Goal: Entertainment & Leisure: Browse casually

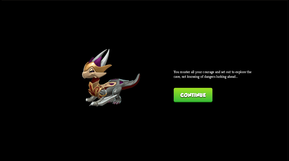
click at [187, 94] on button "Continue" at bounding box center [192, 94] width 39 height 14
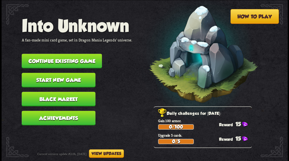
click at [69, 62] on button "Continue existing game" at bounding box center [61, 61] width 80 height 14
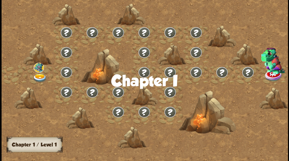
click at [39, 76] on img at bounding box center [40, 77] width 14 height 9
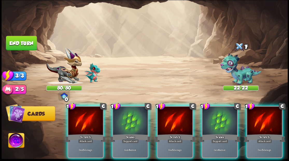
click at [211, 115] on div at bounding box center [219, 120] width 35 height 29
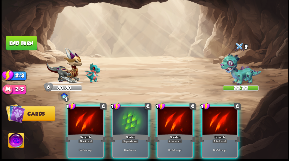
click at [136, 112] on div at bounding box center [130, 120] width 35 height 29
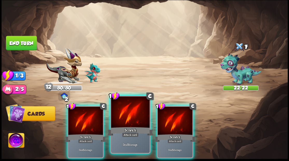
click at [150, 115] on div "1 C Scratch Attack card Deal 5 damage. 1 C Scratch Attack card Deal 5 damage. 1…" at bounding box center [172, 124] width 228 height 71
click at [135, 108] on div at bounding box center [130, 112] width 38 height 32
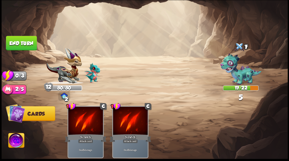
drag, startPoint x: 21, startPoint y: 41, endPoint x: 25, endPoint y: 39, distance: 4.4
click at [21, 40] on button "End turn" at bounding box center [21, 43] width 31 height 15
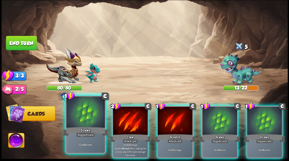
click at [86, 119] on div at bounding box center [85, 112] width 38 height 32
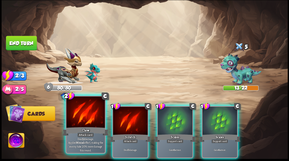
click at [82, 116] on div at bounding box center [85, 112] width 38 height 32
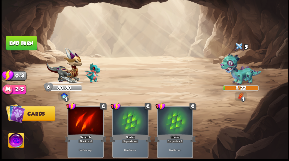
drag, startPoint x: 15, startPoint y: 41, endPoint x: 98, endPoint y: 69, distance: 87.6
click at [16, 41] on button "End turn" at bounding box center [21, 43] width 31 height 14
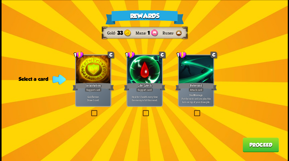
click at [141, 110] on label at bounding box center [141, 110] width 0 height 0
click at [0, 0] on input "checkbox" at bounding box center [0, 0] width 0 height 0
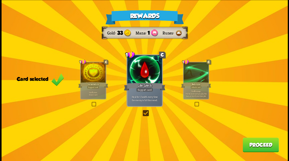
click at [253, 147] on button "Proceed" at bounding box center [260, 144] width 36 height 14
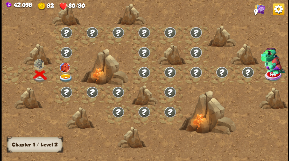
click at [64, 75] on img at bounding box center [65, 77] width 14 height 9
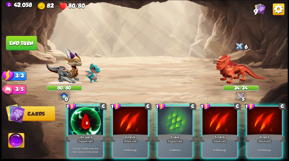
click at [168, 111] on div at bounding box center [174, 120] width 35 height 29
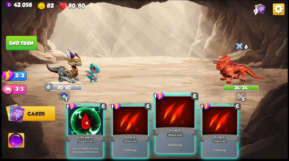
click at [168, 111] on div at bounding box center [175, 112] width 38 height 32
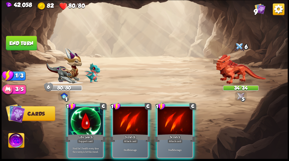
click at [168, 110] on div at bounding box center [174, 120] width 35 height 29
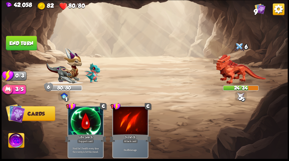
click at [21, 42] on button "End turn" at bounding box center [21, 43] width 31 height 14
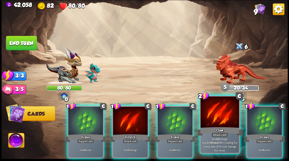
click at [213, 123] on div at bounding box center [219, 112] width 38 height 32
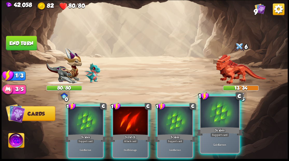
drag, startPoint x: 211, startPoint y: 121, endPoint x: 160, endPoint y: 93, distance: 58.3
click at [211, 121] on div at bounding box center [219, 112] width 38 height 32
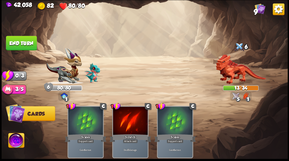
click at [16, 45] on button "End turn" at bounding box center [21, 42] width 32 height 15
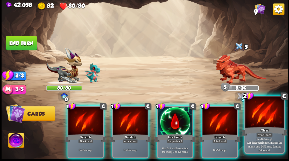
click at [267, 115] on div at bounding box center [264, 112] width 38 height 32
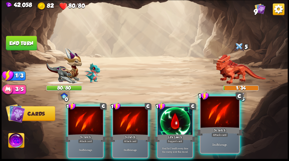
click at [225, 118] on div at bounding box center [219, 112] width 38 height 32
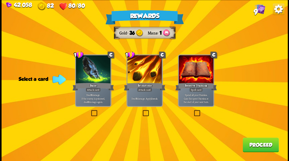
click at [141, 110] on label at bounding box center [141, 110] width 0 height 0
click at [0, 0] on input "checkbox" at bounding box center [0, 0] width 0 height 0
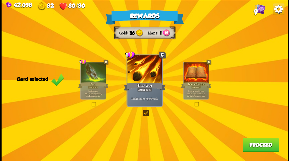
click at [249, 147] on button "Proceed" at bounding box center [260, 144] width 36 height 14
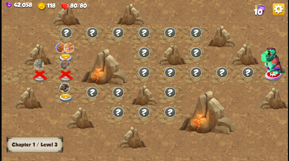
click at [64, 53] on div at bounding box center [66, 55] width 26 height 20
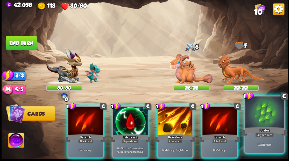
click at [263, 112] on div at bounding box center [264, 112] width 38 height 32
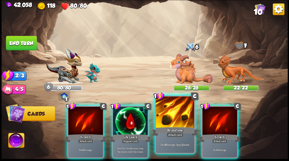
click at [167, 116] on div at bounding box center [175, 112] width 38 height 32
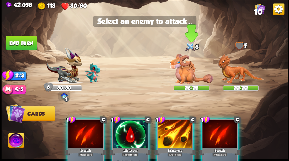
click at [187, 74] on img at bounding box center [191, 69] width 43 height 30
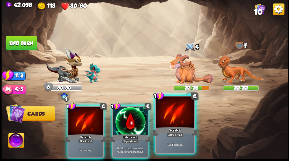
click at [169, 115] on div at bounding box center [175, 112] width 38 height 32
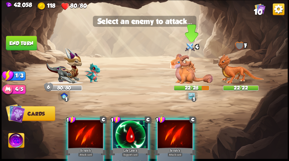
click at [179, 71] on img at bounding box center [191, 69] width 43 height 30
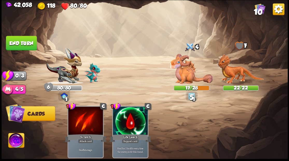
drag, startPoint x: 21, startPoint y: 44, endPoint x: 79, endPoint y: 64, distance: 61.3
click at [21, 44] on button "End turn" at bounding box center [21, 43] width 31 height 14
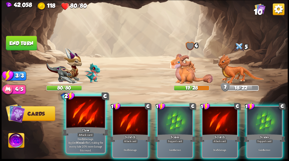
click at [82, 116] on div at bounding box center [85, 112] width 38 height 32
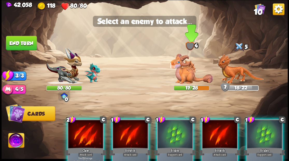
click at [183, 70] on img at bounding box center [191, 69] width 43 height 30
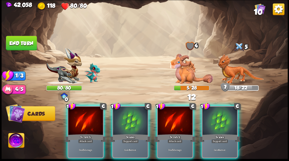
click at [222, 119] on div at bounding box center [219, 120] width 35 height 29
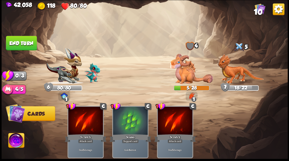
drag, startPoint x: 18, startPoint y: 43, endPoint x: 42, endPoint y: 48, distance: 24.6
click at [18, 43] on button "End turn" at bounding box center [21, 42] width 32 height 15
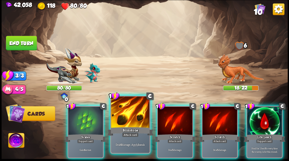
click at [124, 112] on div at bounding box center [130, 112] width 38 height 32
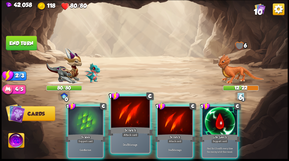
click at [123, 111] on div at bounding box center [130, 112] width 38 height 32
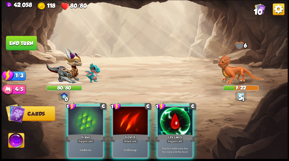
click at [123, 111] on div at bounding box center [130, 120] width 35 height 29
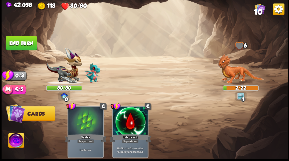
click at [24, 38] on button "End turn" at bounding box center [21, 42] width 31 height 15
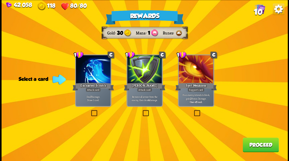
click at [141, 110] on label at bounding box center [141, 110] width 0 height 0
click at [0, 0] on input "checkbox" at bounding box center [0, 0] width 0 height 0
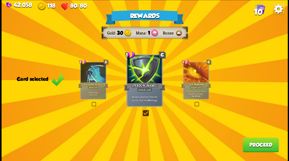
drag, startPoint x: 259, startPoint y: 145, endPoint x: 256, endPoint y: 142, distance: 4.8
click at [256, 142] on button "Proceed" at bounding box center [260, 144] width 36 height 14
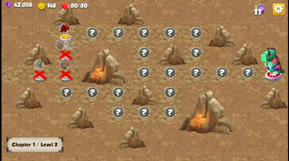
click at [65, 36] on img at bounding box center [65, 38] width 14 height 9
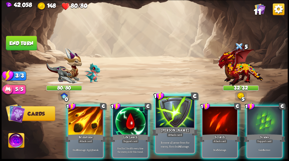
click at [173, 120] on div at bounding box center [175, 112] width 38 height 32
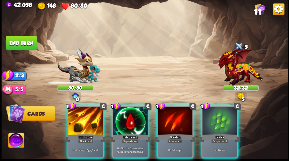
click at [162, 116] on div at bounding box center [174, 120] width 35 height 29
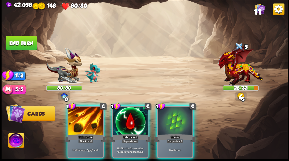
click at [161, 116] on div at bounding box center [174, 120] width 35 height 29
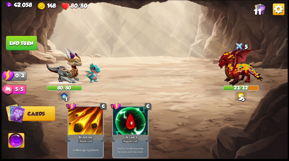
drag, startPoint x: 24, startPoint y: 41, endPoint x: 27, endPoint y: 42, distance: 3.5
click at [24, 41] on button "End turn" at bounding box center [21, 42] width 32 height 15
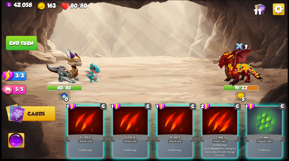
drag, startPoint x: 92, startPoint y: 106, endPoint x: 88, endPoint y: 106, distance: 4.4
click at [88, 106] on div at bounding box center [85, 120] width 35 height 29
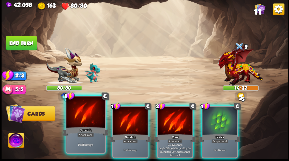
click at [87, 105] on div at bounding box center [85, 112] width 38 height 32
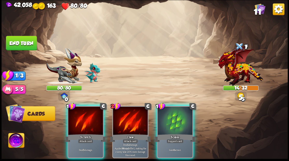
drag, startPoint x: 177, startPoint y: 113, endPoint x: 172, endPoint y: 106, distance: 8.8
click at [173, 108] on div at bounding box center [174, 120] width 35 height 29
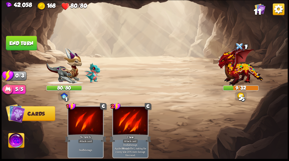
click at [21, 45] on button "End turn" at bounding box center [21, 43] width 31 height 14
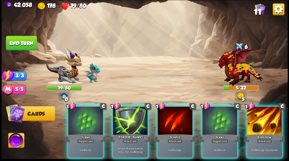
drag, startPoint x: 175, startPoint y: 116, endPoint x: 170, endPoint y: 104, distance: 12.5
click at [173, 113] on div at bounding box center [174, 120] width 35 height 29
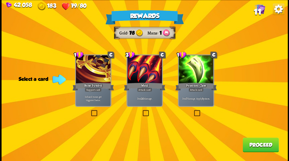
click at [193, 110] on label at bounding box center [193, 110] width 0 height 0
click at [0, 0] on input "checkbox" at bounding box center [0, 0] width 0 height 0
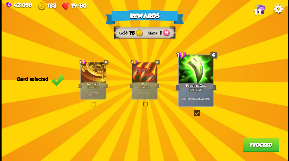
drag, startPoint x: 250, startPoint y: 147, endPoint x: 248, endPoint y: 146, distance: 2.8
click at [248, 146] on button "Proceed" at bounding box center [260, 144] width 36 height 14
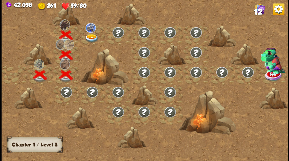
click at [92, 35] on img at bounding box center [91, 38] width 14 height 9
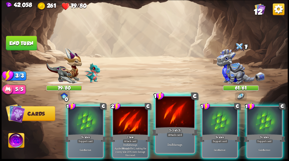
click at [162, 114] on div at bounding box center [175, 112] width 38 height 32
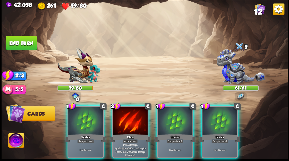
click at [162, 114] on div at bounding box center [174, 120] width 35 height 29
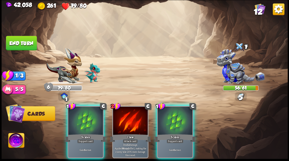
drag, startPoint x: 162, startPoint y: 113, endPoint x: 149, endPoint y: 96, distance: 21.7
click at [162, 113] on div at bounding box center [174, 120] width 35 height 29
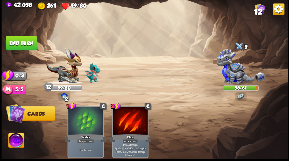
click at [17, 43] on button "End turn" at bounding box center [21, 42] width 32 height 15
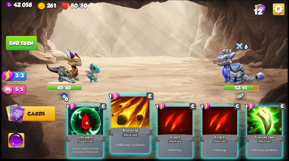
click at [131, 114] on div at bounding box center [130, 112] width 38 height 32
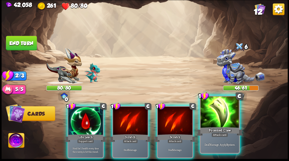
click at [217, 126] on div "1 C Poisoned Claw Attack card Deal 7 damage. Apply 3 poison." at bounding box center [219, 124] width 40 height 58
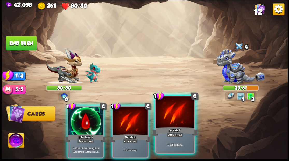
click at [169, 122] on div at bounding box center [175, 112] width 38 height 32
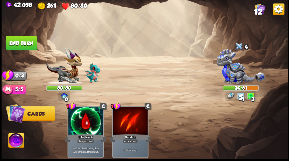
click at [20, 41] on button "End turn" at bounding box center [21, 43] width 31 height 15
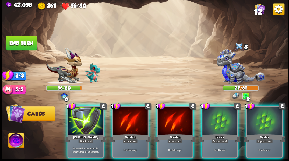
drag, startPoint x: 219, startPoint y: 116, endPoint x: 216, endPoint y: 113, distance: 4.6
click at [219, 117] on div at bounding box center [219, 120] width 35 height 29
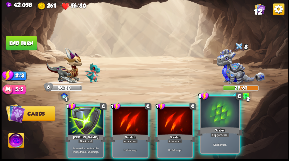
click at [223, 119] on div at bounding box center [219, 112] width 38 height 32
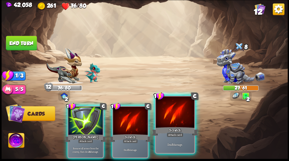
click at [165, 120] on div at bounding box center [175, 112] width 38 height 32
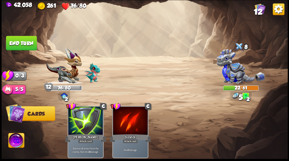
click at [21, 42] on button "End turn" at bounding box center [21, 43] width 31 height 14
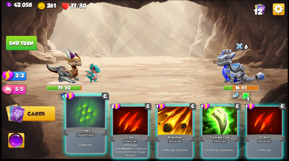
click at [85, 117] on div at bounding box center [85, 112] width 38 height 32
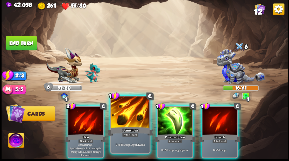
click at [128, 119] on div at bounding box center [130, 112] width 38 height 32
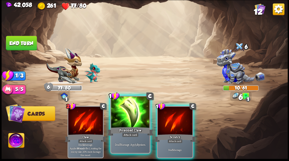
click at [128, 119] on div at bounding box center [130, 112] width 38 height 32
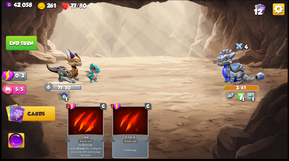
click at [24, 42] on button "End turn" at bounding box center [21, 43] width 31 height 14
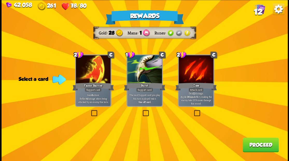
click at [245, 149] on button "Proceed" at bounding box center [260, 144] width 36 height 14
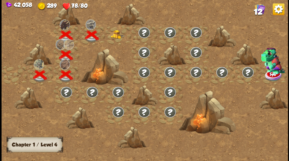
click at [114, 33] on img at bounding box center [117, 34] width 14 height 9
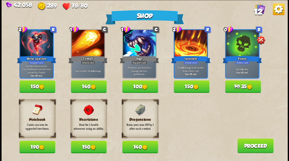
click at [141, 149] on button "140" at bounding box center [140, 147] width 36 height 12
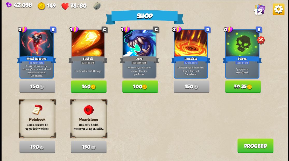
click at [249, 148] on button "Proceed" at bounding box center [255, 145] width 36 height 14
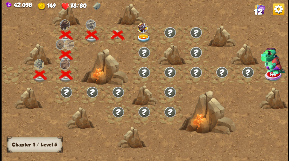
click at [142, 39] on img at bounding box center [143, 38] width 14 height 9
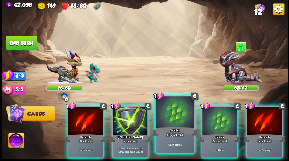
click at [164, 116] on div at bounding box center [175, 112] width 38 height 32
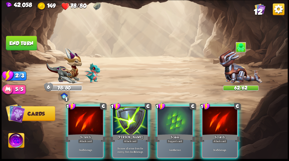
drag, startPoint x: 218, startPoint y: 116, endPoint x: 213, endPoint y: 115, distance: 6.0
click at [217, 116] on div at bounding box center [219, 120] width 35 height 29
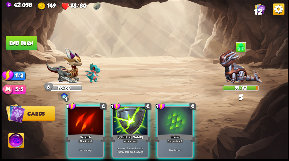
drag, startPoint x: 79, startPoint y: 117, endPoint x: 26, endPoint y: 72, distance: 69.4
click at [76, 112] on div at bounding box center [85, 120] width 35 height 29
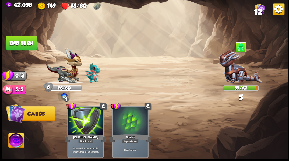
click at [20, 42] on button "End turn" at bounding box center [21, 43] width 31 height 14
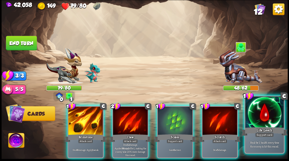
click at [263, 121] on div at bounding box center [264, 112] width 38 height 32
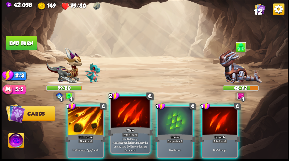
drag, startPoint x: 166, startPoint y: 116, endPoint x: 143, endPoint y: 102, distance: 27.1
click at [166, 116] on div at bounding box center [174, 120] width 35 height 29
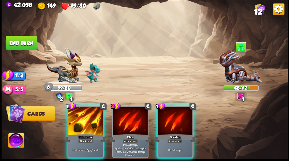
drag, startPoint x: 82, startPoint y: 113, endPoint x: 77, endPoint y: 104, distance: 10.8
click at [82, 113] on div at bounding box center [85, 120] width 35 height 29
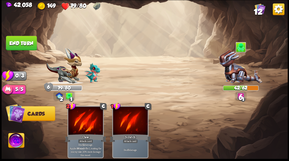
click at [25, 40] on button "End turn" at bounding box center [21, 43] width 31 height 14
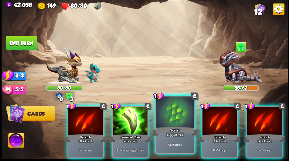
drag, startPoint x: 126, startPoint y: 115, endPoint x: 137, endPoint y: 102, distance: 17.1
click at [126, 115] on div at bounding box center [130, 120] width 35 height 29
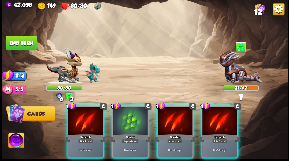
drag, startPoint x: 166, startPoint y: 113, endPoint x: 150, endPoint y: 92, distance: 26.7
click at [165, 111] on div at bounding box center [174, 120] width 35 height 29
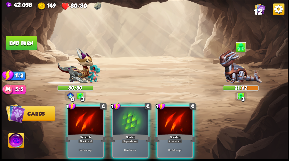
click at [130, 116] on div at bounding box center [130, 120] width 35 height 29
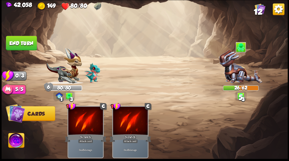
click at [21, 45] on button "End turn" at bounding box center [21, 43] width 31 height 14
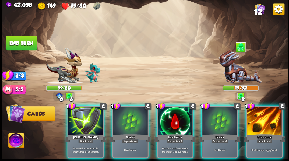
click at [171, 122] on div at bounding box center [174, 120] width 35 height 29
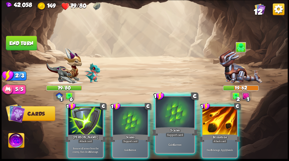
click at [169, 121] on div at bounding box center [175, 112] width 38 height 32
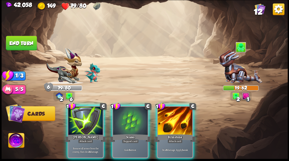
click at [174, 119] on div at bounding box center [174, 120] width 35 height 29
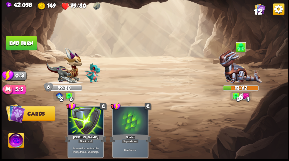
click at [26, 42] on button "End turn" at bounding box center [21, 43] width 31 height 14
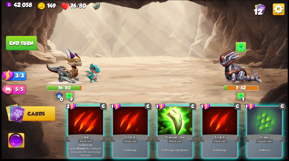
click at [83, 112] on div at bounding box center [85, 120] width 35 height 29
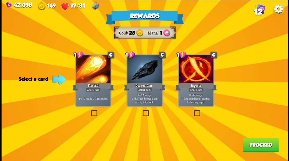
click at [141, 110] on label at bounding box center [141, 110] width 0 height 0
click at [0, 0] on input "checkbox" at bounding box center [0, 0] width 0 height 0
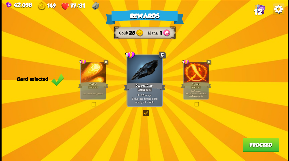
click at [248, 147] on button "Proceed" at bounding box center [260, 144] width 36 height 14
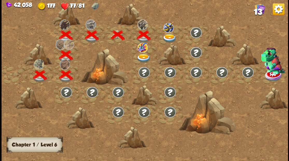
click at [170, 38] on img at bounding box center [169, 38] width 14 height 9
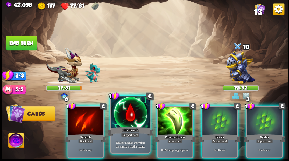
click at [132, 112] on div at bounding box center [130, 112] width 38 height 32
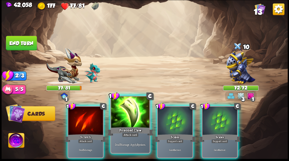
click at [127, 110] on div at bounding box center [130, 112] width 38 height 32
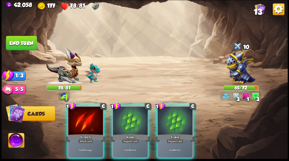
click at [128, 108] on div at bounding box center [130, 120] width 35 height 29
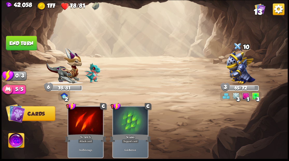
drag, startPoint x: 25, startPoint y: 40, endPoint x: 56, endPoint y: 42, distance: 30.6
click at [27, 40] on button "End turn" at bounding box center [21, 43] width 31 height 14
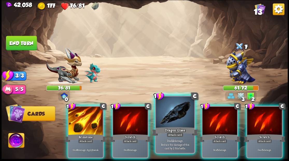
click at [168, 115] on div at bounding box center [175, 112] width 38 height 32
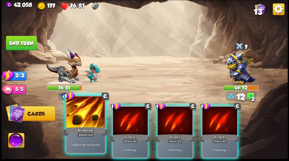
click at [85, 111] on div at bounding box center [85, 112] width 38 height 32
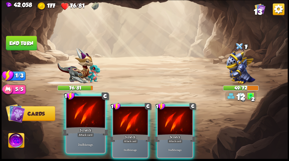
click at [84, 111] on div at bounding box center [85, 112] width 38 height 32
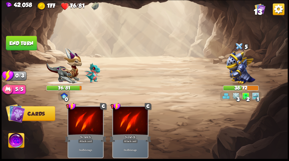
click at [17, 41] on button "End turn" at bounding box center [21, 42] width 32 height 15
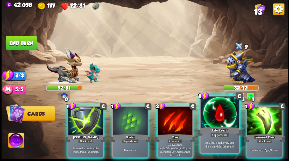
click at [212, 118] on div at bounding box center [219, 112] width 38 height 32
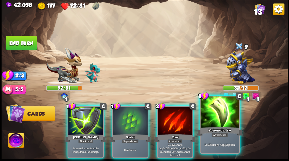
click at [226, 116] on div at bounding box center [219, 112] width 38 height 32
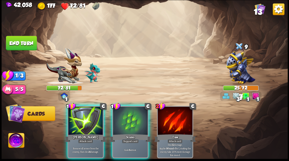
drag, startPoint x: 129, startPoint y: 120, endPoint x: 99, endPoint y: 93, distance: 40.3
click at [128, 120] on div at bounding box center [130, 120] width 35 height 29
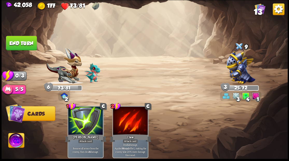
click at [23, 42] on button "End turn" at bounding box center [21, 43] width 31 height 14
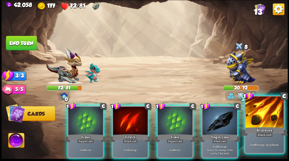
click at [259, 113] on div at bounding box center [264, 112] width 38 height 32
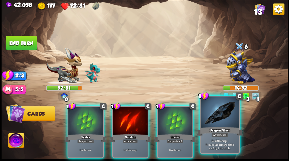
click at [220, 120] on div at bounding box center [219, 112] width 38 height 32
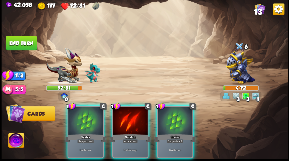
click at [124, 121] on div at bounding box center [130, 120] width 35 height 29
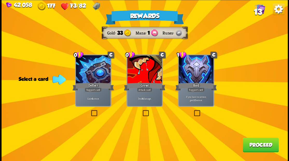
click at [90, 110] on label at bounding box center [90, 110] width 0 height 0
click at [0, 0] on input "checkbox" at bounding box center [0, 0] width 0 height 0
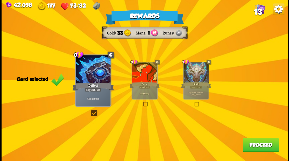
drag, startPoint x: 252, startPoint y: 147, endPoint x: 247, endPoint y: 143, distance: 5.9
click at [247, 143] on button "Proceed" at bounding box center [260, 144] width 36 height 14
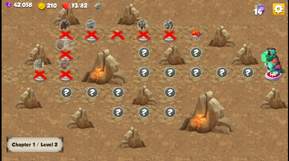
click at [195, 33] on img at bounding box center [195, 34] width 14 height 9
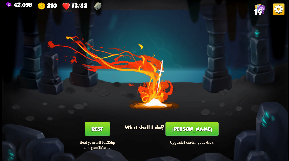
drag, startPoint x: 192, startPoint y: 130, endPoint x: 190, endPoint y: 128, distance: 2.8
click at [190, 128] on button "[PERSON_NAME]" at bounding box center [191, 128] width 53 height 14
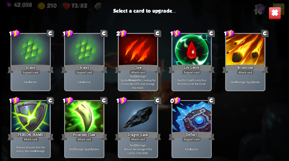
scroll to position [85, 0]
click at [191, 56] on div at bounding box center [191, 50] width 38 height 32
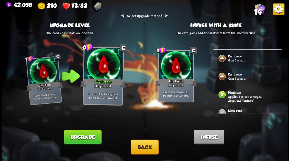
click at [89, 137] on button "Upgrade" at bounding box center [82, 136] width 37 height 14
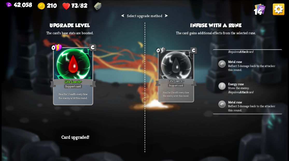
scroll to position [58, 0]
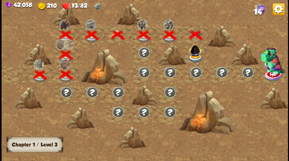
click at [195, 55] on img at bounding box center [194, 49] width 15 height 14
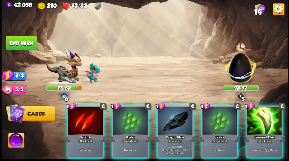
drag, startPoint x: 179, startPoint y: 112, endPoint x: 169, endPoint y: 98, distance: 17.4
click at [177, 111] on div at bounding box center [174, 120] width 35 height 29
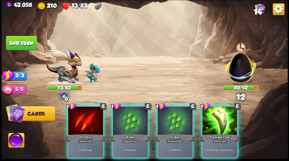
click at [223, 115] on div at bounding box center [219, 120] width 35 height 29
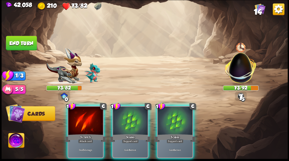
click at [79, 115] on div at bounding box center [85, 120] width 35 height 29
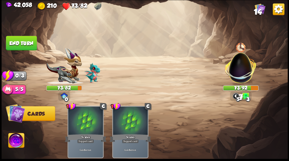
click at [22, 38] on button "End turn" at bounding box center [21, 43] width 31 height 14
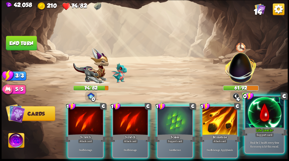
click at [270, 120] on div at bounding box center [264, 112] width 38 height 32
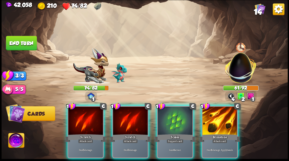
drag, startPoint x: 219, startPoint y: 121, endPoint x: 219, endPoint y: 109, distance: 11.4
click at [219, 120] on div at bounding box center [219, 120] width 35 height 29
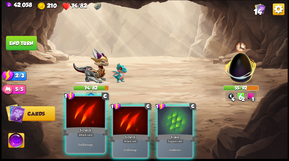
click at [80, 119] on div at bounding box center [85, 112] width 38 height 32
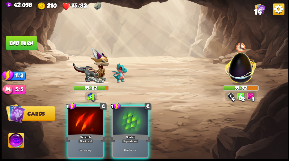
drag, startPoint x: 74, startPoint y: 117, endPoint x: 81, endPoint y: 100, distance: 18.5
click at [74, 115] on div at bounding box center [85, 120] width 35 height 29
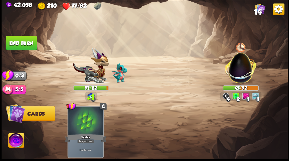
click at [22, 41] on button "End turn" at bounding box center [21, 43] width 31 height 14
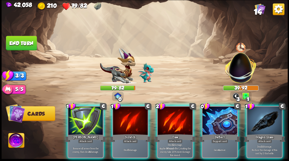
drag, startPoint x: 260, startPoint y: 115, endPoint x: 243, endPoint y: 97, distance: 24.9
click at [260, 114] on div at bounding box center [264, 120] width 35 height 29
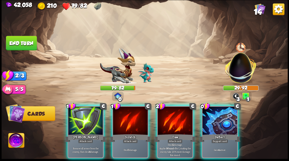
drag, startPoint x: 171, startPoint y: 111, endPoint x: 158, endPoint y: 97, distance: 18.7
click at [171, 111] on div at bounding box center [174, 120] width 35 height 29
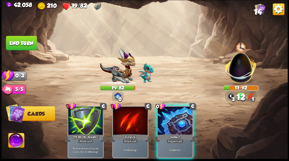
click at [27, 38] on button "End turn" at bounding box center [21, 43] width 31 height 14
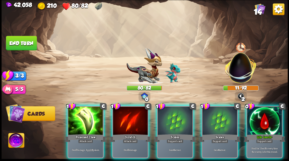
drag, startPoint x: 274, startPoint y: 123, endPoint x: 277, endPoint y: 120, distance: 3.9
click at [275, 122] on div at bounding box center [264, 120] width 35 height 29
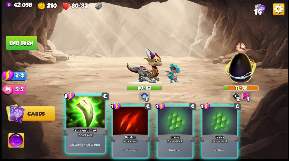
click at [78, 122] on div at bounding box center [85, 112] width 38 height 32
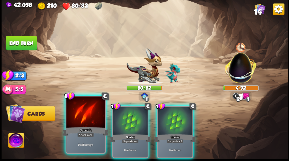
click at [76, 119] on div at bounding box center [85, 112] width 38 height 32
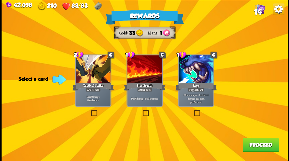
click at [141, 110] on label at bounding box center [141, 110] width 0 height 0
click at [0, 0] on input "checkbox" at bounding box center [0, 0] width 0 height 0
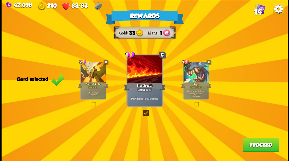
drag, startPoint x: 258, startPoint y: 146, endPoint x: 248, endPoint y: 143, distance: 10.9
click at [248, 143] on button "Proceed" at bounding box center [260, 144] width 36 height 14
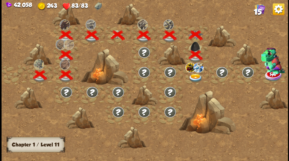
scroll to position [0, 79]
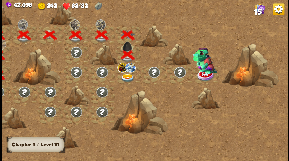
click at [129, 77] on img at bounding box center [127, 77] width 14 height 9
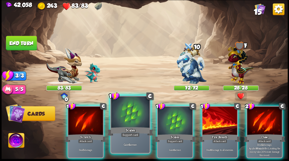
click at [123, 106] on div at bounding box center [130, 112] width 38 height 32
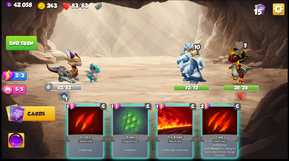
click at [123, 106] on div at bounding box center [130, 120] width 35 height 29
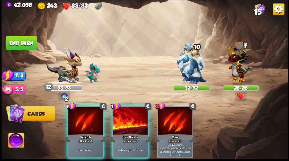
click at [123, 106] on div at bounding box center [130, 120] width 35 height 29
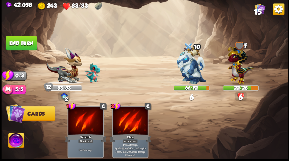
click at [29, 43] on button "End turn" at bounding box center [21, 43] width 31 height 14
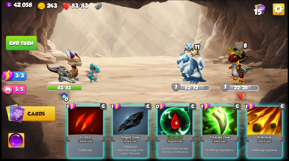
click at [17, 141] on img at bounding box center [16, 141] width 16 height 16
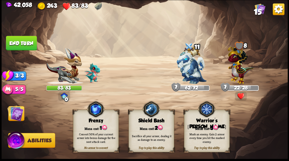
click at [201, 121] on div "Warrior's [PERSON_NAME]" at bounding box center [206, 123] width 45 height 12
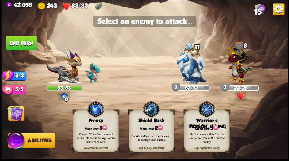
click at [14, 116] on img at bounding box center [15, 113] width 16 height 16
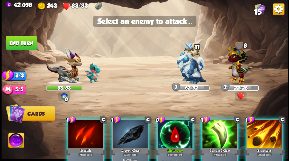
click at [13, 141] on img at bounding box center [16, 141] width 16 height 16
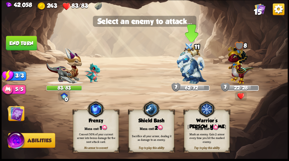
click at [186, 70] on img at bounding box center [191, 65] width 30 height 38
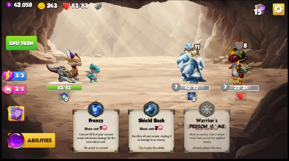
click at [16, 116] on img at bounding box center [15, 113] width 16 height 16
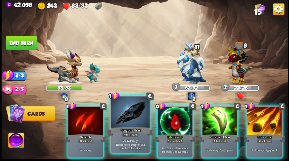
click at [124, 111] on div at bounding box center [130, 112] width 38 height 32
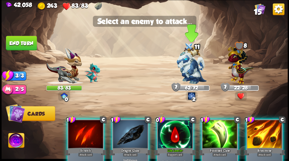
click at [188, 68] on img at bounding box center [191, 65] width 30 height 38
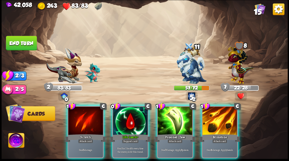
drag, startPoint x: 224, startPoint y: 119, endPoint x: 217, endPoint y: 99, distance: 20.5
click at [224, 117] on div at bounding box center [219, 120] width 35 height 29
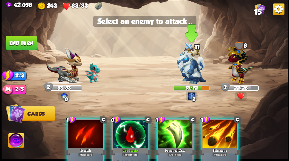
click at [184, 67] on img at bounding box center [191, 65] width 30 height 38
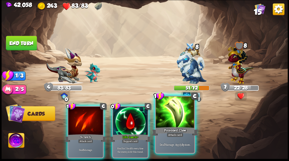
click at [184, 115] on div at bounding box center [175, 112] width 38 height 32
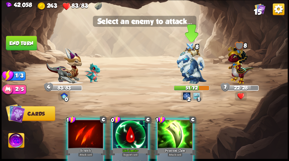
click at [188, 72] on img at bounding box center [191, 65] width 30 height 38
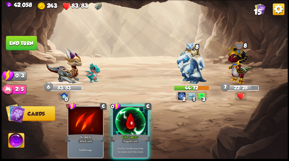
click at [21, 47] on button "End turn" at bounding box center [21, 43] width 31 height 14
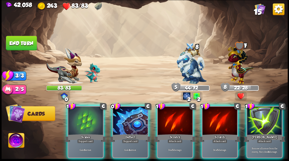
drag, startPoint x: 130, startPoint y: 113, endPoint x: 127, endPoint y: 109, distance: 5.5
click at [128, 111] on div at bounding box center [130, 120] width 35 height 29
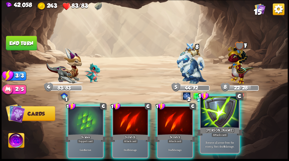
click at [212, 114] on div at bounding box center [219, 112] width 38 height 32
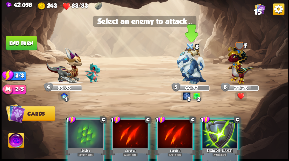
click at [185, 71] on img at bounding box center [191, 65] width 30 height 38
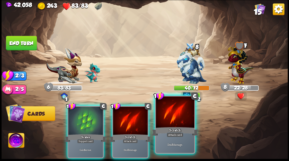
click at [179, 119] on div at bounding box center [175, 112] width 38 height 32
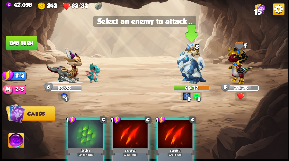
click at [191, 68] on img at bounding box center [191, 65] width 30 height 38
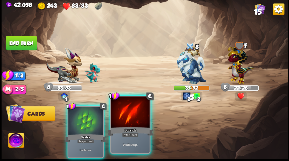
click at [135, 115] on div at bounding box center [130, 112] width 38 height 32
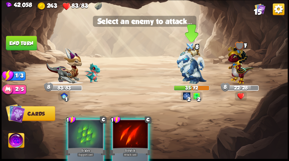
click at [195, 65] on img at bounding box center [191, 65] width 30 height 38
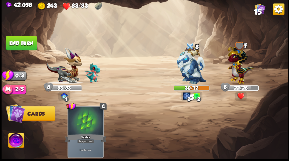
click at [26, 41] on button "End turn" at bounding box center [21, 43] width 31 height 14
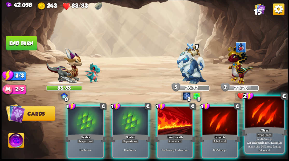
click at [262, 113] on div at bounding box center [264, 112] width 38 height 32
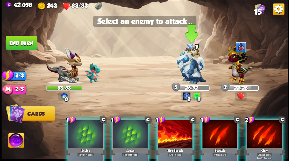
click at [184, 61] on img at bounding box center [191, 65] width 30 height 38
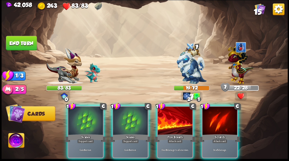
drag, startPoint x: 130, startPoint y: 119, endPoint x: 124, endPoint y: 111, distance: 10.7
click at [126, 116] on div at bounding box center [130, 120] width 35 height 29
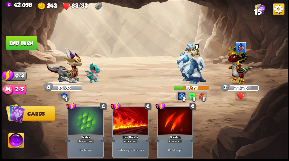
drag, startPoint x: 20, startPoint y: 40, endPoint x: 35, endPoint y: 40, distance: 15.3
click at [20, 40] on button "End turn" at bounding box center [21, 43] width 31 height 14
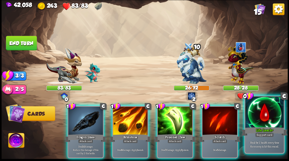
click at [264, 112] on div at bounding box center [264, 112] width 38 height 32
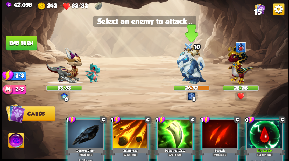
click at [190, 69] on img at bounding box center [191, 65] width 30 height 38
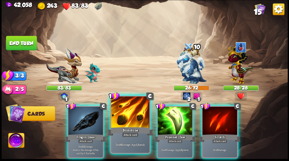
click at [123, 117] on div at bounding box center [130, 112] width 38 height 32
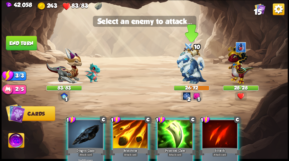
click at [183, 65] on img at bounding box center [191, 65] width 30 height 38
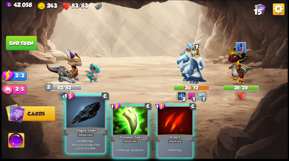
click at [85, 120] on div at bounding box center [85, 112] width 38 height 32
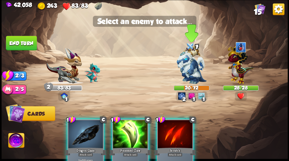
click at [185, 65] on img at bounding box center [191, 65] width 30 height 38
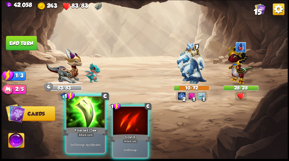
click at [79, 125] on div at bounding box center [85, 112] width 38 height 32
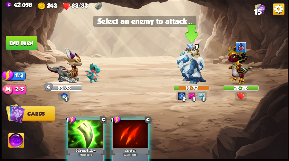
click at [188, 65] on img at bounding box center [191, 65] width 30 height 38
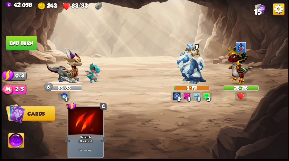
click at [12, 38] on button "End turn" at bounding box center [21, 43] width 31 height 14
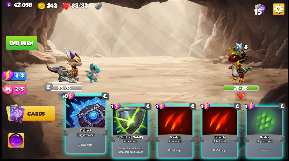
click at [77, 117] on div at bounding box center [85, 112] width 38 height 32
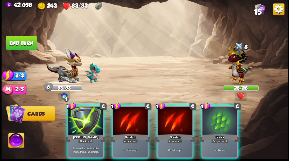
drag, startPoint x: 232, startPoint y: 114, endPoint x: 229, endPoint y: 113, distance: 3.0
click at [230, 113] on div at bounding box center [219, 120] width 35 height 29
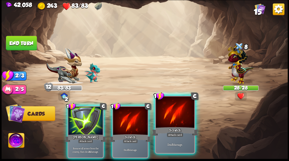
click at [168, 126] on div at bounding box center [175, 112] width 38 height 32
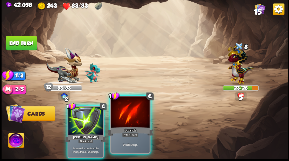
click at [123, 122] on div at bounding box center [130, 112] width 38 height 32
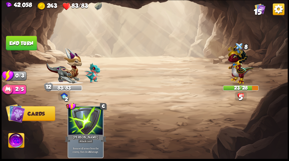
click at [26, 45] on button "End turn" at bounding box center [21, 43] width 31 height 14
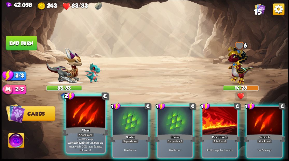
click at [85, 115] on div at bounding box center [85, 112] width 38 height 32
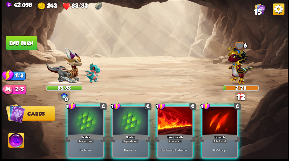
click at [174, 113] on div at bounding box center [174, 120] width 35 height 29
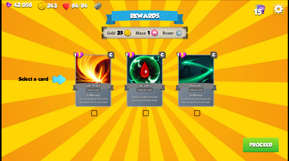
click at [262, 145] on button "Proceed" at bounding box center [260, 144] width 36 height 14
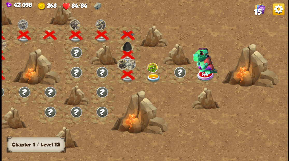
click at [150, 76] on img at bounding box center [153, 77] width 14 height 9
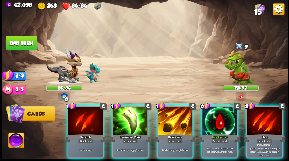
click at [168, 116] on div at bounding box center [174, 120] width 35 height 29
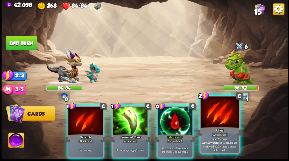
click at [224, 116] on div at bounding box center [219, 112] width 38 height 32
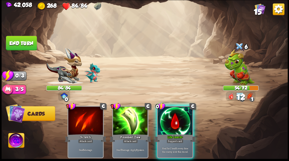
click at [24, 39] on button "End turn" at bounding box center [21, 43] width 31 height 14
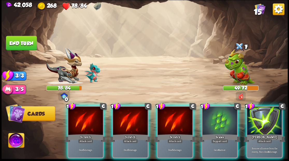
click at [211, 118] on div at bounding box center [219, 120] width 35 height 29
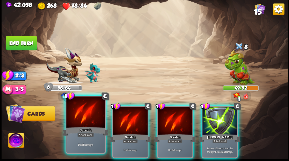
click at [91, 110] on div at bounding box center [85, 112] width 38 height 32
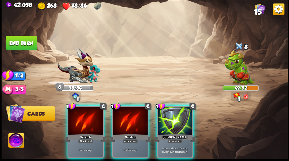
click at [91, 110] on div at bounding box center [85, 120] width 35 height 29
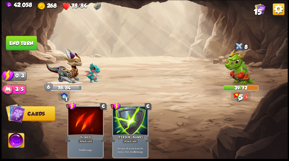
drag, startPoint x: 16, startPoint y: 43, endPoint x: 159, endPoint y: 53, distance: 143.2
click at [17, 43] on button "End turn" at bounding box center [21, 43] width 31 height 14
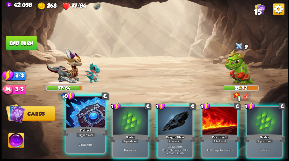
click at [89, 117] on div at bounding box center [85, 112] width 38 height 32
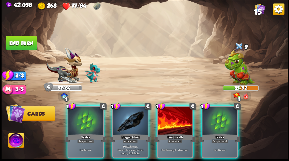
click at [85, 114] on div at bounding box center [85, 120] width 35 height 29
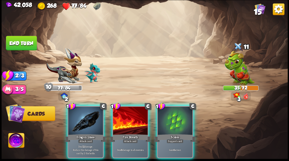
click at [83, 112] on div at bounding box center [85, 120] width 35 height 29
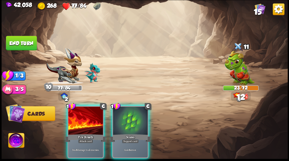
click at [83, 112] on div at bounding box center [85, 120] width 35 height 29
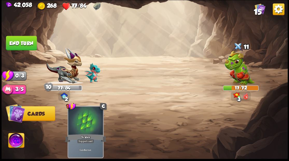
drag, startPoint x: 29, startPoint y: 42, endPoint x: 125, endPoint y: 45, distance: 96.3
click at [29, 42] on button "End turn" at bounding box center [21, 42] width 32 height 15
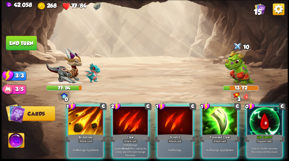
drag, startPoint x: 273, startPoint y: 112, endPoint x: 257, endPoint y: 100, distance: 18.9
click at [272, 111] on div at bounding box center [264, 120] width 35 height 29
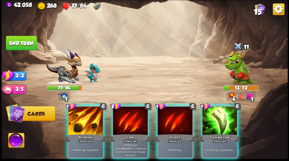
click at [86, 122] on div at bounding box center [85, 120] width 35 height 29
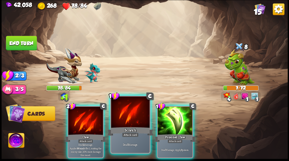
click at [128, 118] on div at bounding box center [130, 112] width 38 height 32
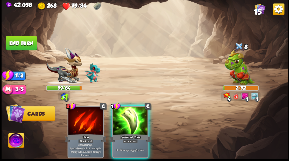
click at [126, 117] on div at bounding box center [130, 120] width 35 height 29
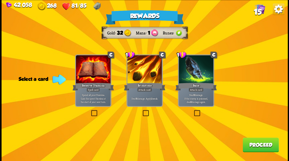
click at [193, 110] on label at bounding box center [193, 110] width 0 height 0
click at [0, 0] on input "checkbox" at bounding box center [0, 0] width 0 height 0
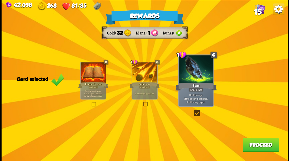
drag, startPoint x: 254, startPoint y: 146, endPoint x: 251, endPoint y: 143, distance: 4.1
click at [251, 143] on button "Proceed" at bounding box center [260, 144] width 36 height 14
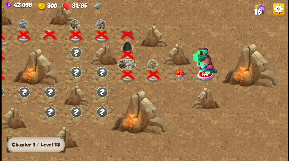
click at [177, 73] on img at bounding box center [179, 74] width 14 height 9
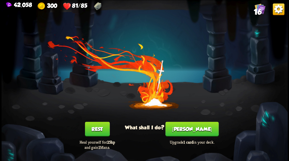
click at [191, 131] on button "[PERSON_NAME]" at bounding box center [191, 128] width 53 height 14
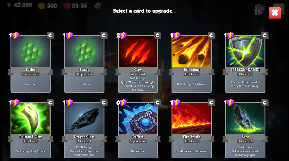
scroll to position [85, 0]
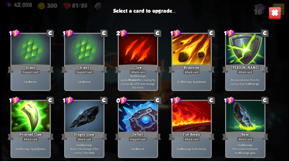
click at [88, 113] on div at bounding box center [84, 116] width 38 height 32
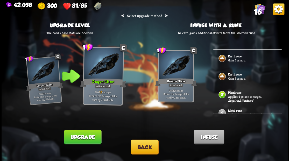
scroll to position [0, 0]
click at [143, 152] on button "Back" at bounding box center [144, 146] width 28 height 15
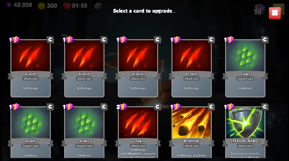
click at [188, 124] on div at bounding box center [191, 123] width 38 height 32
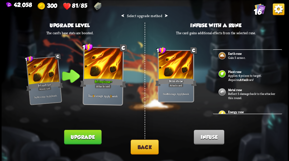
scroll to position [34, 0]
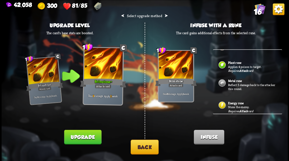
click at [234, 81] on b "Metal rune" at bounding box center [234, 81] width 14 height 4
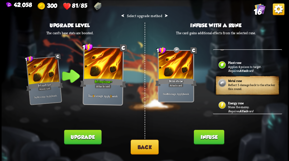
click at [204, 138] on button "Infuse" at bounding box center [208, 136] width 30 height 14
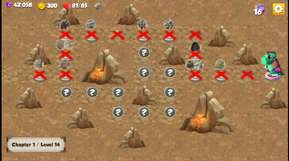
scroll to position [0, 79]
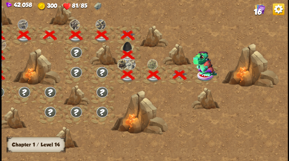
click at [203, 75] on img at bounding box center [205, 63] width 24 height 25
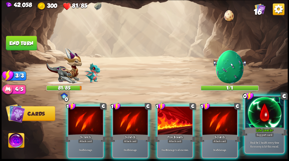
click at [258, 113] on div at bounding box center [264, 112] width 38 height 32
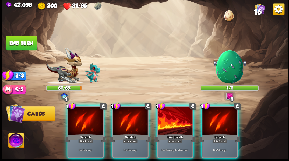
click at [16, 144] on img at bounding box center [16, 141] width 16 height 16
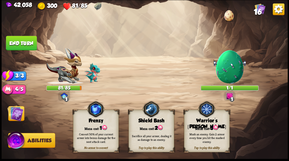
drag, startPoint x: 199, startPoint y: 122, endPoint x: 182, endPoint y: 107, distance: 23.1
click at [199, 121] on div "Warrior's [PERSON_NAME]" at bounding box center [206, 123] width 45 height 12
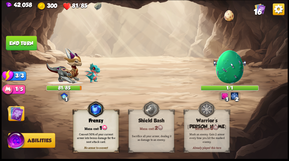
click at [15, 113] on img at bounding box center [15, 113] width 16 height 16
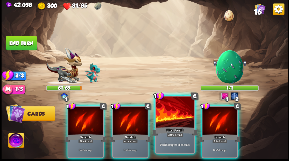
click at [170, 113] on div at bounding box center [175, 112] width 38 height 32
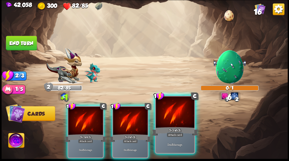
click at [171, 112] on div at bounding box center [175, 112] width 38 height 32
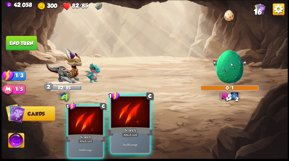
click at [134, 112] on div at bounding box center [130, 112] width 38 height 32
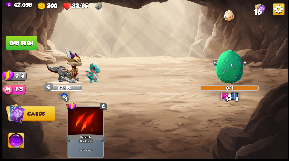
click at [30, 35] on img at bounding box center [145, 80] width 286 height 161
click at [19, 42] on button "End turn" at bounding box center [21, 43] width 31 height 14
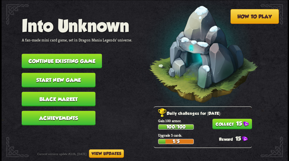
click at [68, 60] on button "Continue existing game" at bounding box center [61, 61] width 80 height 14
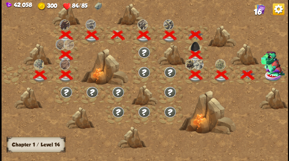
scroll to position [0, 79]
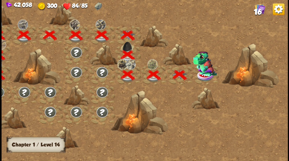
click at [203, 73] on img at bounding box center [205, 63] width 24 height 25
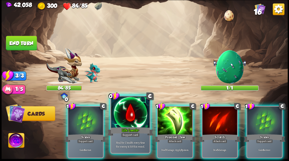
click at [127, 116] on div at bounding box center [130, 112] width 38 height 32
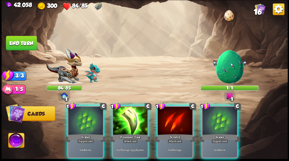
click at [127, 116] on div at bounding box center [130, 120] width 35 height 29
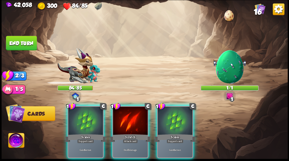
click at [127, 116] on div at bounding box center [130, 120] width 35 height 29
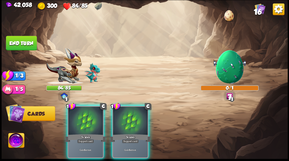
click at [127, 116] on div at bounding box center [130, 120] width 35 height 29
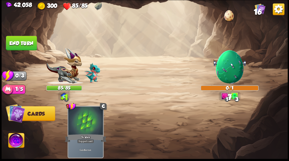
click at [18, 41] on button "End turn" at bounding box center [21, 43] width 31 height 14
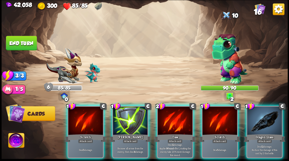
click at [270, 114] on div at bounding box center [264, 120] width 35 height 29
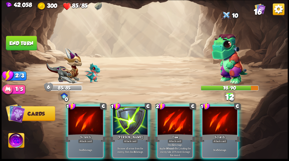
click at [166, 121] on div at bounding box center [174, 120] width 35 height 29
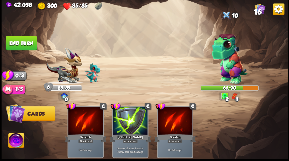
click at [30, 39] on button "End turn" at bounding box center [21, 43] width 31 height 14
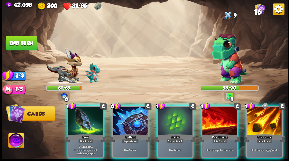
drag, startPoint x: 264, startPoint y: 116, endPoint x: 265, endPoint y: 113, distance: 2.9
click at [264, 116] on div at bounding box center [264, 120] width 35 height 29
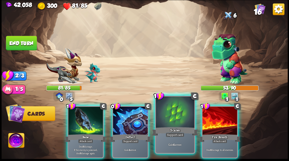
click at [173, 113] on div at bounding box center [175, 112] width 38 height 32
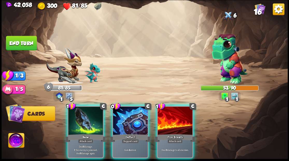
click at [83, 118] on div at bounding box center [85, 120] width 35 height 29
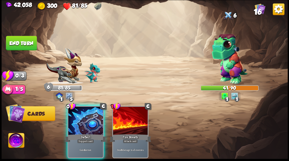
drag, startPoint x: 79, startPoint y: 115, endPoint x: 72, endPoint y: 105, distance: 11.8
click at [78, 113] on div at bounding box center [85, 120] width 35 height 29
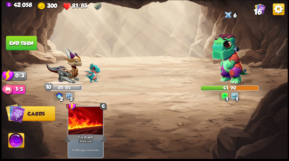
click at [26, 34] on img at bounding box center [145, 80] width 286 height 161
click at [28, 46] on button "End turn" at bounding box center [21, 43] width 31 height 14
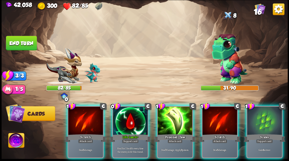
drag, startPoint x: 125, startPoint y: 116, endPoint x: 123, endPoint y: 111, distance: 5.6
click at [125, 116] on div at bounding box center [130, 120] width 35 height 29
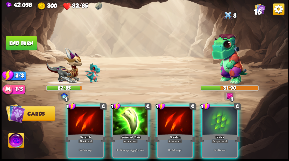
click at [124, 119] on div at bounding box center [130, 120] width 35 height 29
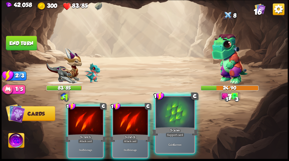
click at [173, 117] on div at bounding box center [175, 112] width 38 height 32
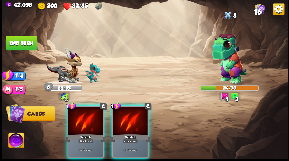
click at [135, 119] on div at bounding box center [130, 120] width 35 height 29
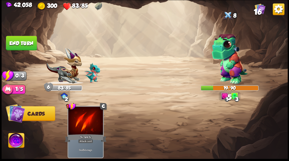
click at [28, 42] on button "End turn" at bounding box center [21, 43] width 31 height 14
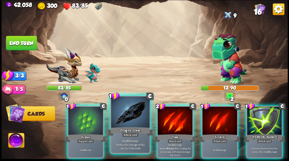
click at [128, 116] on div at bounding box center [130, 112] width 38 height 32
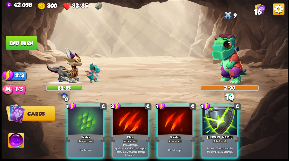
click at [129, 116] on div at bounding box center [130, 120] width 35 height 29
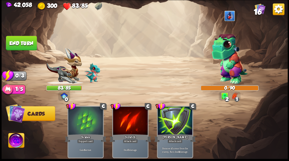
click at [33, 43] on button "End turn" at bounding box center [21, 43] width 31 height 14
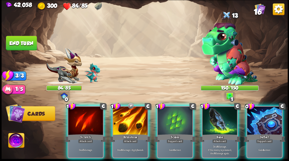
click at [268, 115] on div at bounding box center [264, 120] width 35 height 29
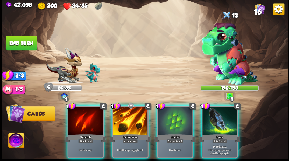
drag, startPoint x: 175, startPoint y: 114, endPoint x: 163, endPoint y: 76, distance: 39.4
click at [175, 112] on div at bounding box center [174, 120] width 35 height 29
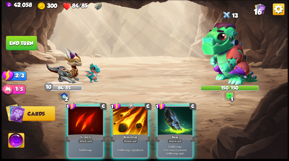
click at [170, 118] on div at bounding box center [174, 120] width 35 height 29
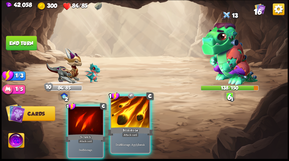
click at [134, 115] on div at bounding box center [130, 112] width 38 height 32
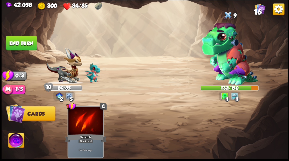
click at [25, 40] on button "End turn" at bounding box center [21, 42] width 32 height 15
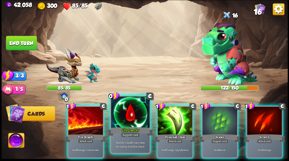
click at [122, 116] on div at bounding box center [130, 112] width 38 height 32
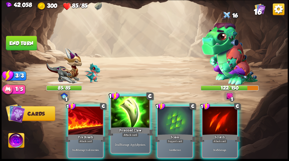
click at [121, 119] on div at bounding box center [130, 112] width 38 height 32
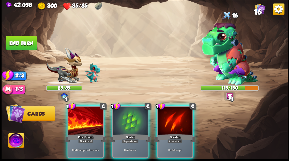
drag, startPoint x: 122, startPoint y: 118, endPoint x: 121, endPoint y: 114, distance: 4.0
click at [121, 116] on div at bounding box center [130, 120] width 35 height 29
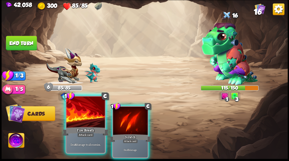
click at [83, 123] on div at bounding box center [85, 112] width 38 height 32
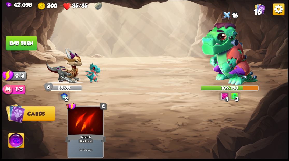
drag, startPoint x: 19, startPoint y: 43, endPoint x: 23, endPoint y: 41, distance: 3.9
click at [19, 43] on button "End turn" at bounding box center [21, 43] width 31 height 14
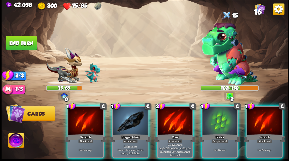
drag, startPoint x: 218, startPoint y: 122, endPoint x: 215, endPoint y: 112, distance: 11.1
click at [218, 122] on div at bounding box center [219, 120] width 35 height 29
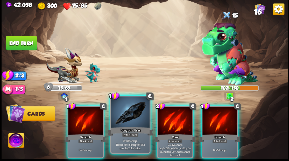
click at [130, 113] on div at bounding box center [130, 112] width 38 height 32
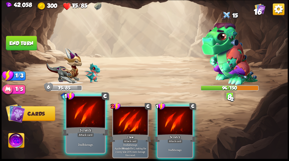
click at [87, 112] on div at bounding box center [85, 112] width 38 height 32
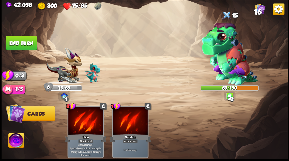
click at [21, 40] on button "End turn" at bounding box center [21, 43] width 31 height 14
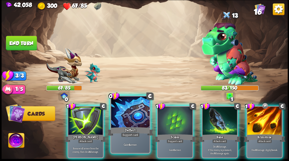
click at [125, 116] on div at bounding box center [130, 112] width 38 height 32
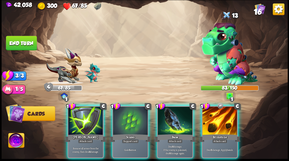
drag, startPoint x: 123, startPoint y: 115, endPoint x: 123, endPoint y: 101, distance: 13.5
click at [123, 114] on div at bounding box center [130, 120] width 35 height 29
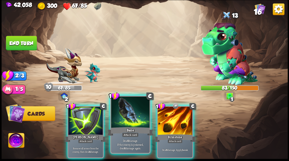
click at [123, 122] on div at bounding box center [130, 112] width 38 height 32
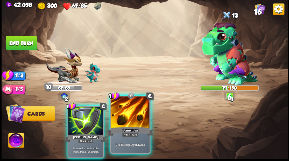
click at [129, 114] on div at bounding box center [130, 112] width 38 height 32
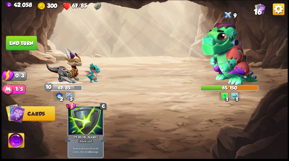
click at [17, 40] on button "End turn" at bounding box center [21, 43] width 31 height 15
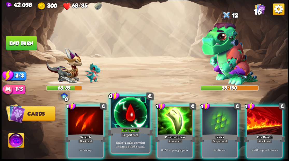
click at [124, 116] on div at bounding box center [130, 112] width 38 height 32
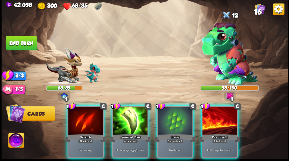
drag, startPoint x: 167, startPoint y: 115, endPoint x: 161, endPoint y: 95, distance: 21.0
click at [167, 115] on div at bounding box center [174, 120] width 35 height 29
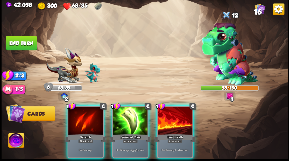
click at [129, 120] on div at bounding box center [130, 120] width 35 height 29
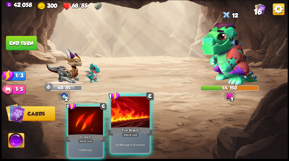
click at [129, 119] on div at bounding box center [130, 112] width 38 height 32
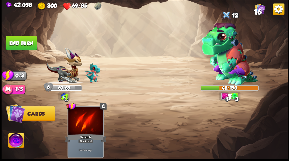
click at [19, 37] on button "End turn" at bounding box center [21, 43] width 31 height 14
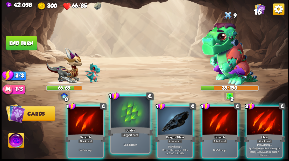
drag, startPoint x: 131, startPoint y: 110, endPoint x: 129, endPoint y: 102, distance: 7.4
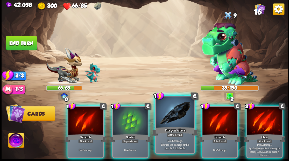
click at [131, 109] on div at bounding box center [130, 120] width 35 height 29
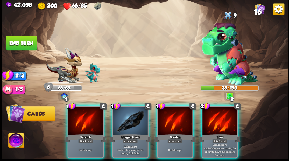
drag, startPoint x: 216, startPoint y: 126, endPoint x: 217, endPoint y: 122, distance: 3.7
click at [216, 125] on div "2 C Claw Attack card Deal 12 damage. Applies Wound effect, making the enemy tak…" at bounding box center [219, 132] width 36 height 52
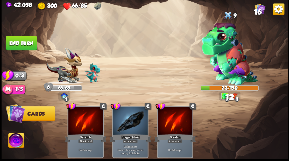
click at [24, 42] on button "End turn" at bounding box center [21, 43] width 31 height 14
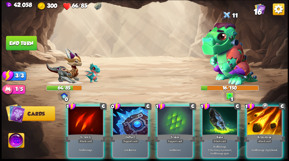
click at [210, 116] on div at bounding box center [219, 120] width 35 height 29
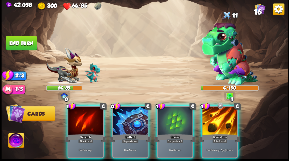
drag, startPoint x: 225, startPoint y: 122, endPoint x: 224, endPoint y: 117, distance: 5.3
click at [225, 122] on div at bounding box center [219, 120] width 35 height 29
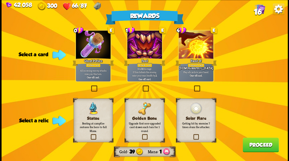
click at [141, 135] on label at bounding box center [141, 135] width 0 height 0
click at [0, 0] on input "checkbox" at bounding box center [0, 0] width 0 height 0
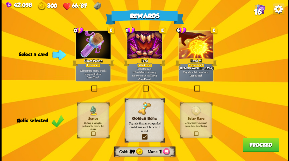
click at [90, 86] on label at bounding box center [90, 86] width 0 height 0
click at [0, 0] on input "checkbox" at bounding box center [0, 0] width 0 height 0
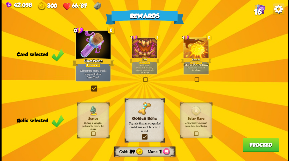
drag, startPoint x: 255, startPoint y: 146, endPoint x: 255, endPoint y: 143, distance: 3.1
click at [255, 143] on button "Proceed" at bounding box center [260, 144] width 36 height 14
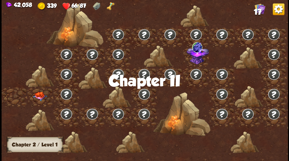
click at [39, 97] on img at bounding box center [40, 95] width 14 height 9
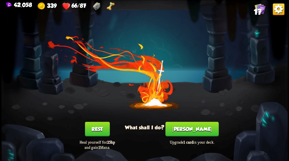
click at [190, 128] on button "[PERSON_NAME]" at bounding box center [191, 128] width 53 height 14
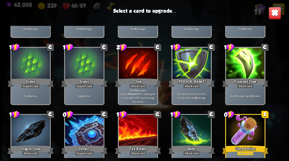
scroll to position [85, 0]
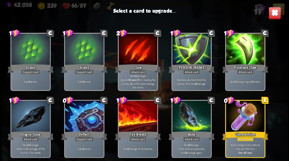
click at [28, 117] on div at bounding box center [30, 116] width 38 height 32
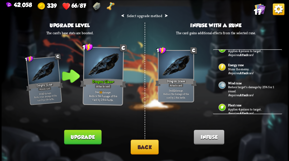
scroll to position [54, 0]
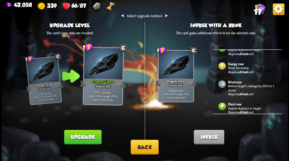
click at [147, 145] on button "Back" at bounding box center [144, 146] width 28 height 15
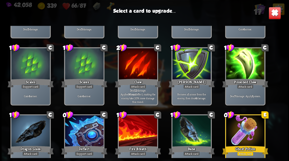
scroll to position [85, 0]
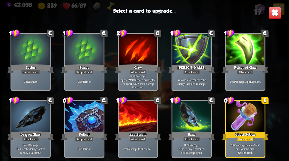
click at [241, 54] on div at bounding box center [244, 50] width 38 height 32
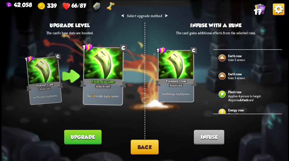
scroll to position [0, 0]
click at [144, 148] on button "Back" at bounding box center [144, 146] width 28 height 15
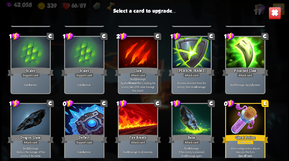
scroll to position [85, 0]
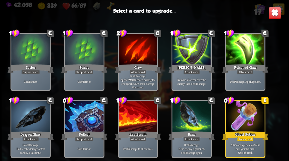
click at [241, 58] on div at bounding box center [244, 50] width 38 height 32
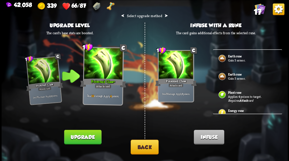
scroll to position [17, 0]
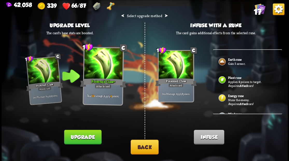
click at [224, 96] on img at bounding box center [221, 97] width 8 height 8
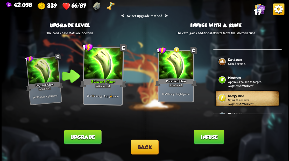
drag, startPoint x: 213, startPoint y: 136, endPoint x: 209, endPoint y: 125, distance: 11.6
click at [213, 136] on button "Infuse" at bounding box center [208, 136] width 30 height 14
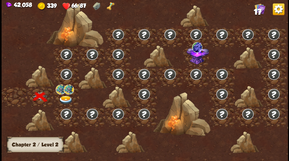
click at [66, 97] on img at bounding box center [65, 99] width 14 height 9
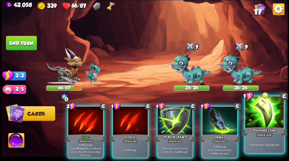
click at [265, 113] on div at bounding box center [264, 112] width 38 height 32
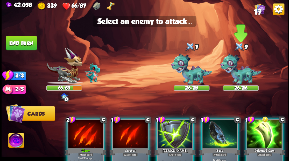
click at [241, 77] on img at bounding box center [240, 69] width 41 height 32
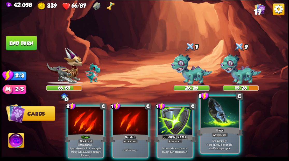
click at [217, 124] on div at bounding box center [219, 112] width 38 height 32
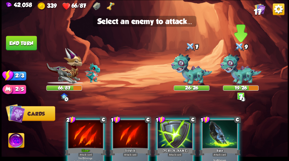
click at [241, 75] on img at bounding box center [240, 69] width 41 height 32
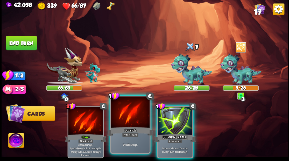
click at [121, 117] on div at bounding box center [130, 112] width 38 height 32
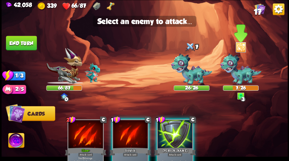
click at [240, 74] on img at bounding box center [240, 69] width 41 height 32
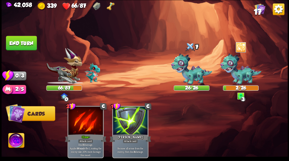
click at [24, 42] on button "End turn" at bounding box center [21, 43] width 31 height 14
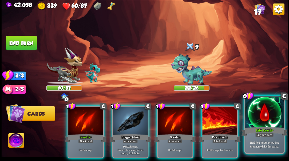
click at [261, 111] on div at bounding box center [264, 112] width 38 height 32
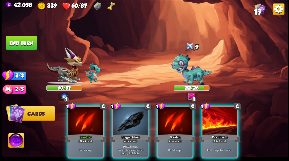
click at [125, 122] on div at bounding box center [130, 120] width 35 height 29
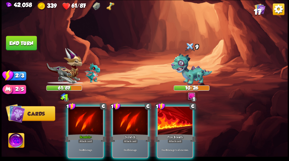
click at [171, 120] on div at bounding box center [174, 120] width 35 height 29
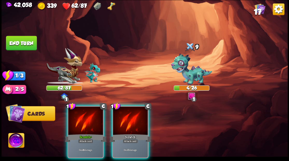
click at [77, 116] on div at bounding box center [85, 120] width 35 height 29
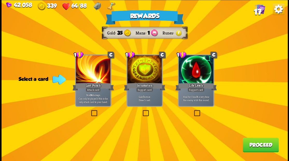
click at [141, 110] on label at bounding box center [141, 110] width 0 height 0
click at [0, 0] on input "checkbox" at bounding box center [0, 0] width 0 height 0
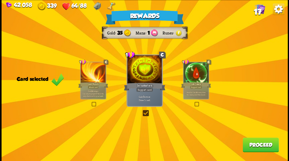
click at [256, 146] on button "Proceed" at bounding box center [260, 144] width 36 height 14
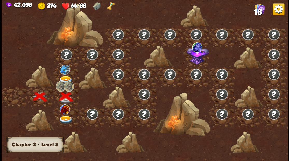
click at [63, 118] on img at bounding box center [65, 119] width 14 height 9
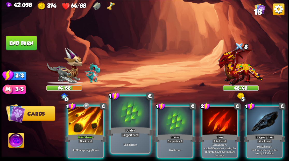
click at [134, 119] on div at bounding box center [130, 112] width 38 height 32
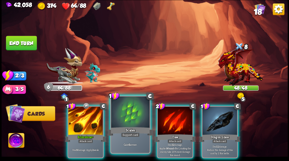
click at [128, 115] on div at bounding box center [130, 112] width 38 height 32
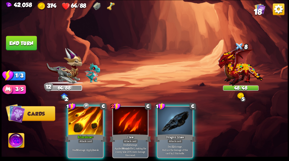
click at [29, 42] on button "End turn" at bounding box center [21, 43] width 31 height 14
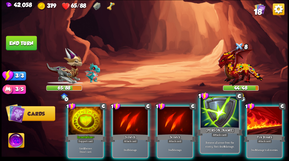
click at [215, 119] on div at bounding box center [219, 112] width 38 height 32
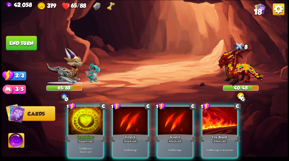
click at [129, 117] on div at bounding box center [130, 120] width 35 height 29
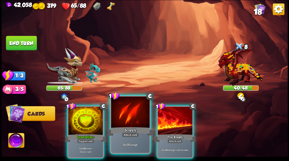
click at [126, 116] on div at bounding box center [130, 112] width 38 height 32
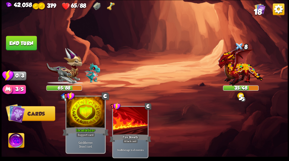
click at [83, 120] on div at bounding box center [85, 112] width 38 height 32
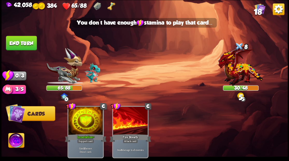
click at [27, 42] on button "End turn" at bounding box center [21, 43] width 31 height 14
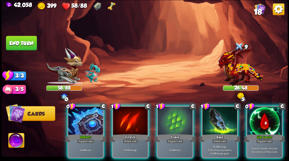
drag, startPoint x: 79, startPoint y: 126, endPoint x: 78, endPoint y: 122, distance: 4.3
click at [79, 133] on div "Deflect+" at bounding box center [85, 137] width 41 height 9
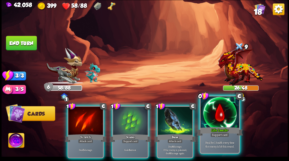
click at [215, 109] on div at bounding box center [219, 112] width 38 height 32
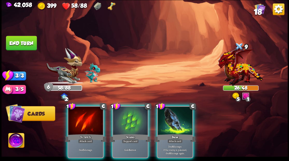
drag, startPoint x: 126, startPoint y: 113, endPoint x: 113, endPoint y: 101, distance: 18.1
click at [126, 113] on div at bounding box center [130, 120] width 35 height 29
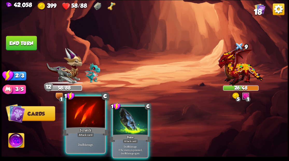
click at [87, 122] on div at bounding box center [85, 112] width 38 height 32
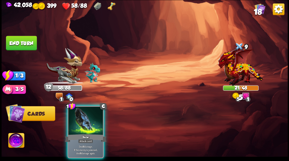
click at [86, 121] on div at bounding box center [85, 120] width 35 height 29
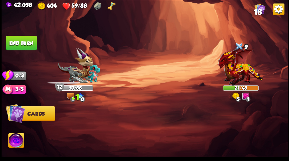
drag, startPoint x: 20, startPoint y: 42, endPoint x: 24, endPoint y: 41, distance: 4.3
click at [20, 42] on button "End turn" at bounding box center [21, 43] width 31 height 14
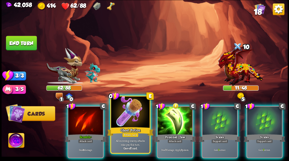
click at [130, 117] on div at bounding box center [130, 112] width 38 height 32
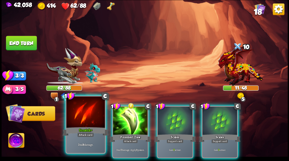
click at [79, 120] on div at bounding box center [85, 112] width 38 height 32
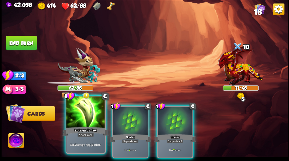
click at [79, 120] on div at bounding box center [85, 112] width 38 height 32
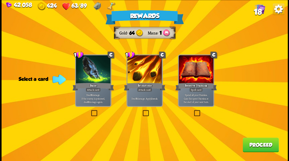
click at [258, 148] on button "Proceed" at bounding box center [260, 144] width 36 height 14
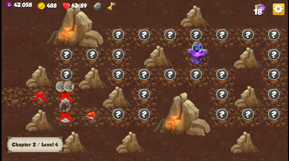
click at [92, 115] on img at bounding box center [91, 115] width 14 height 9
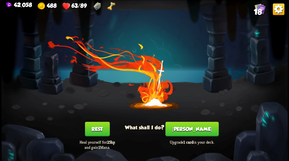
click at [189, 128] on button "[PERSON_NAME]" at bounding box center [191, 128] width 53 height 14
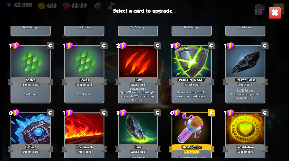
scroll to position [85, 0]
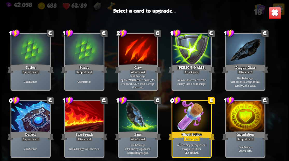
click at [252, 117] on div at bounding box center [244, 116] width 38 height 32
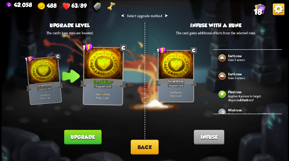
scroll to position [0, 0]
click at [140, 147] on button "Back" at bounding box center [144, 146] width 28 height 15
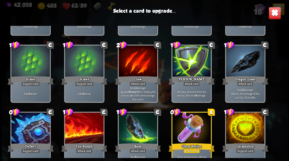
scroll to position [85, 0]
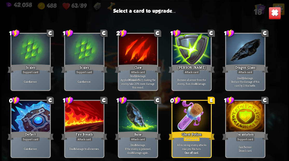
click at [26, 119] on div at bounding box center [30, 116] width 38 height 32
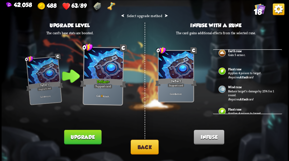
scroll to position [2, 0]
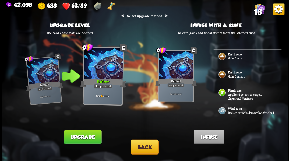
click at [234, 73] on b "Earth rune" at bounding box center [234, 72] width 14 height 4
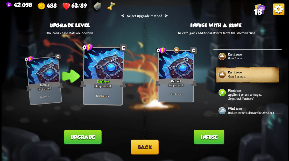
drag, startPoint x: 204, startPoint y: 137, endPoint x: 204, endPoint y: 126, distance: 11.7
click at [204, 138] on button "Infuse" at bounding box center [208, 136] width 30 height 14
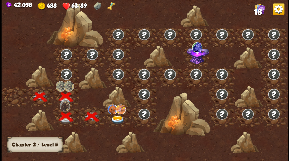
click at [118, 118] on img at bounding box center [117, 119] width 14 height 9
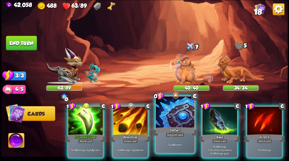
click at [171, 116] on div at bounding box center [175, 112] width 38 height 32
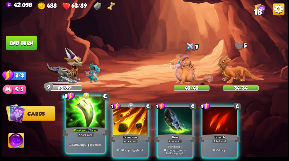
click at [92, 111] on div at bounding box center [85, 112] width 38 height 32
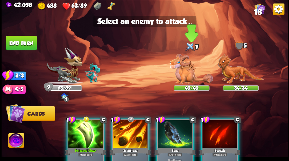
click at [187, 70] on img at bounding box center [191, 69] width 43 height 30
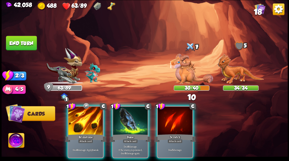
drag, startPoint x: 125, startPoint y: 116, endPoint x: 142, endPoint y: 99, distance: 24.2
click at [125, 116] on div at bounding box center [130, 120] width 35 height 29
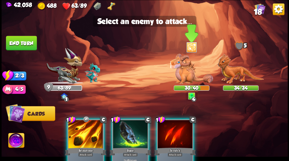
click at [186, 67] on img at bounding box center [191, 69] width 43 height 30
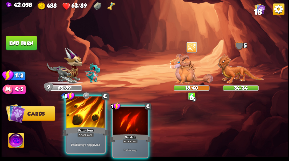
click at [88, 111] on div at bounding box center [85, 112] width 38 height 32
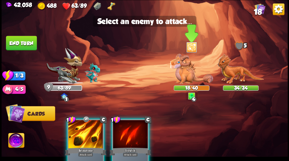
click at [184, 71] on img at bounding box center [191, 69] width 43 height 30
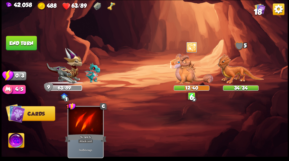
click at [11, 43] on button "End turn" at bounding box center [21, 42] width 32 height 15
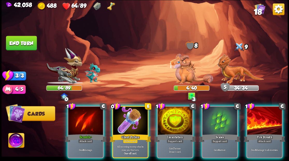
click at [129, 124] on div at bounding box center [130, 120] width 35 height 29
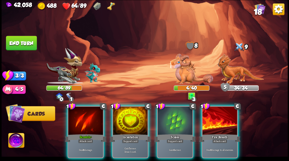
click at [210, 133] on div "Fire Breath" at bounding box center [218, 137] width 41 height 9
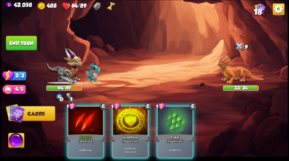
click at [121, 123] on div at bounding box center [130, 120] width 35 height 29
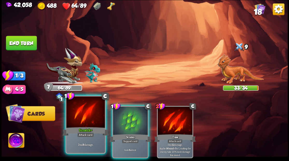
click at [89, 114] on div at bounding box center [85, 112] width 38 height 32
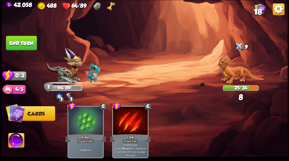
click at [31, 41] on button "End turn" at bounding box center [21, 43] width 31 height 14
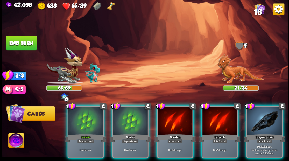
click at [264, 119] on div at bounding box center [264, 120] width 35 height 29
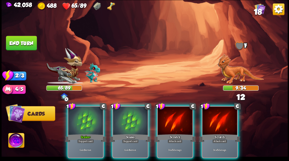
drag, startPoint x: 226, startPoint y: 118, endPoint x: 225, endPoint y: 114, distance: 4.2
click at [226, 116] on div at bounding box center [219, 120] width 35 height 29
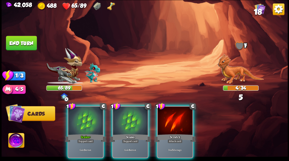
click at [230, 71] on img at bounding box center [240, 69] width 46 height 30
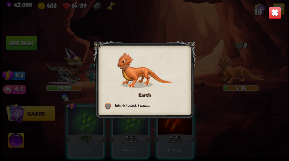
click at [273, 13] on img at bounding box center [274, 13] width 12 height 12
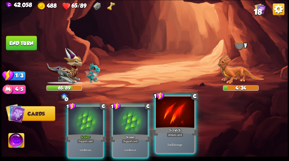
drag, startPoint x: 168, startPoint y: 128, endPoint x: 168, endPoint y: 120, distance: 8.0
click at [168, 128] on div "Scratch" at bounding box center [175, 131] width 46 height 10
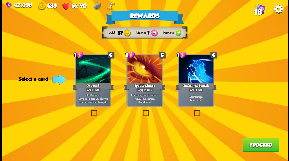
click at [257, 12] on span "18" at bounding box center [257, 11] width 8 height 9
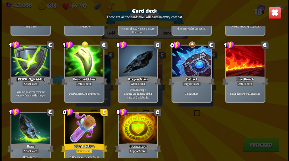
scroll to position [155, 0]
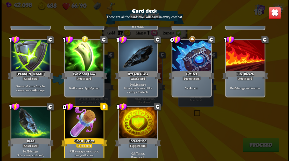
click at [274, 16] on img at bounding box center [274, 13] width 12 height 12
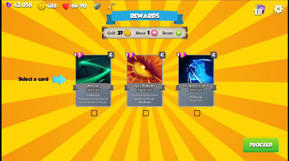
click at [193, 110] on label at bounding box center [193, 110] width 0 height 0
click at [0, 0] on input "checkbox" at bounding box center [0, 0] width 0 height 0
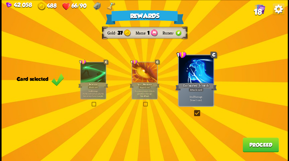
click at [250, 147] on button "Proceed" at bounding box center [260, 144] width 36 height 14
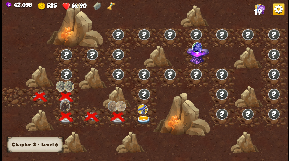
click at [143, 119] on img at bounding box center [143, 119] width 14 height 9
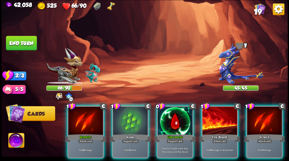
click at [228, 68] on img at bounding box center [240, 63] width 44 height 41
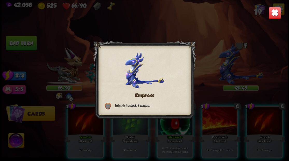
click at [270, 15] on img at bounding box center [274, 13] width 12 height 12
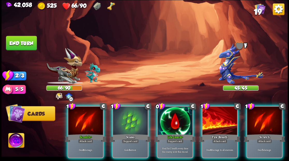
click at [179, 120] on div at bounding box center [174, 120] width 35 height 29
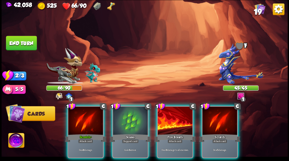
click at [175, 119] on div at bounding box center [174, 120] width 35 height 29
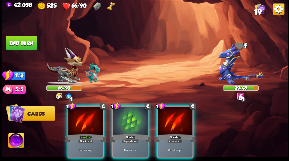
drag, startPoint x: 174, startPoint y: 118, endPoint x: 179, endPoint y: 93, distance: 25.2
click at [174, 117] on div at bounding box center [174, 120] width 35 height 29
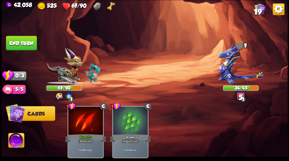
click at [20, 42] on button "End turn" at bounding box center [21, 43] width 31 height 14
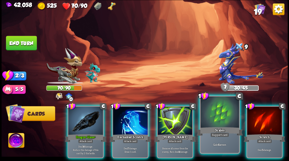
click at [213, 110] on div at bounding box center [219, 112] width 38 height 32
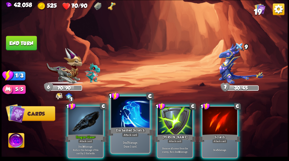
click at [126, 114] on div at bounding box center [130, 112] width 38 height 32
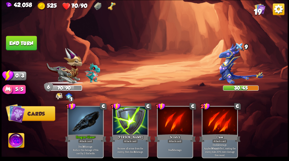
click at [27, 41] on button "End turn" at bounding box center [21, 42] width 32 height 15
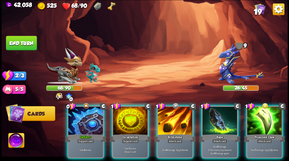
click at [80, 121] on div at bounding box center [85, 120] width 35 height 29
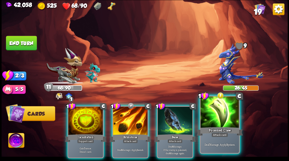
click at [223, 115] on div at bounding box center [219, 112] width 38 height 32
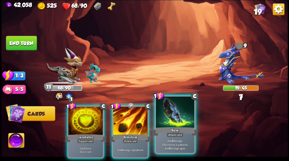
click at [171, 110] on div at bounding box center [175, 112] width 38 height 32
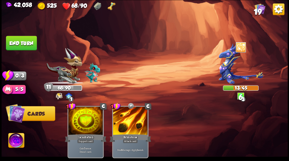
click at [12, 42] on button "End turn" at bounding box center [21, 43] width 31 height 14
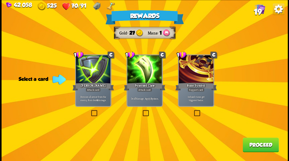
drag, startPoint x: 90, startPoint y: 110, endPoint x: 96, endPoint y: 114, distance: 6.8
click at [90, 110] on label at bounding box center [90, 110] width 0 height 0
click at [0, 0] on input "checkbox" at bounding box center [0, 0] width 0 height 0
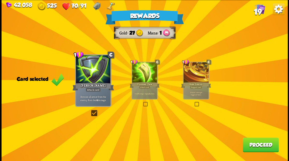
click at [257, 149] on button "Proceed" at bounding box center [260, 144] width 36 height 14
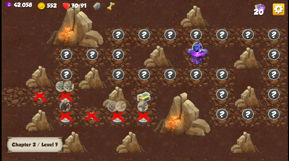
click at [147, 96] on img at bounding box center [143, 96] width 14 height 11
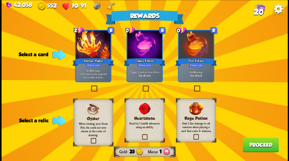
click at [141, 86] on label at bounding box center [141, 86] width 0 height 0
click at [0, 0] on input "checkbox" at bounding box center [0, 0] width 0 height 0
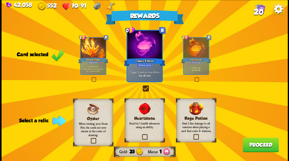
click at [192, 135] on label at bounding box center [192, 135] width 0 height 0
click at [0, 0] on input "checkbox" at bounding box center [0, 0] width 0 height 0
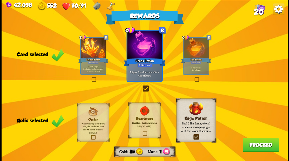
click at [249, 144] on button "Proceed" at bounding box center [260, 144] width 36 height 14
